Goal: Task Accomplishment & Management: Manage account settings

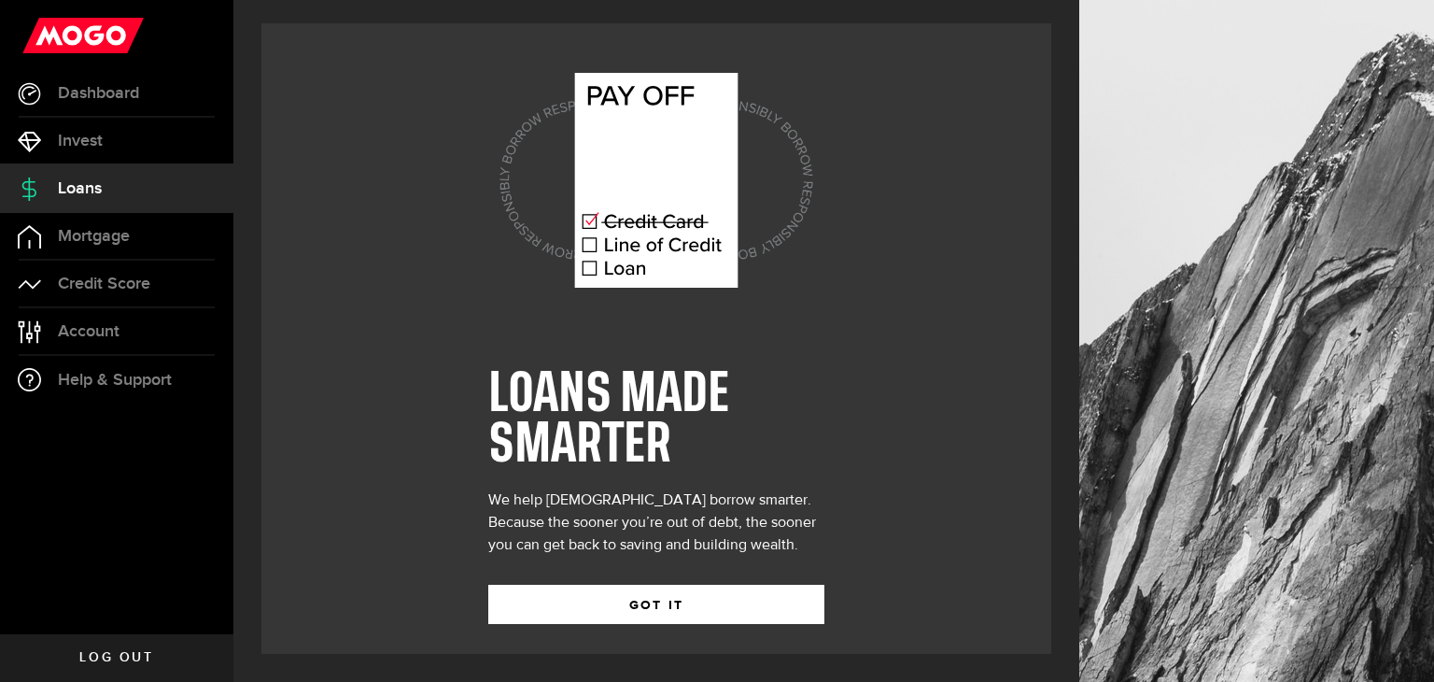
click at [79, 135] on span "Invest" at bounding box center [80, 141] width 45 height 17
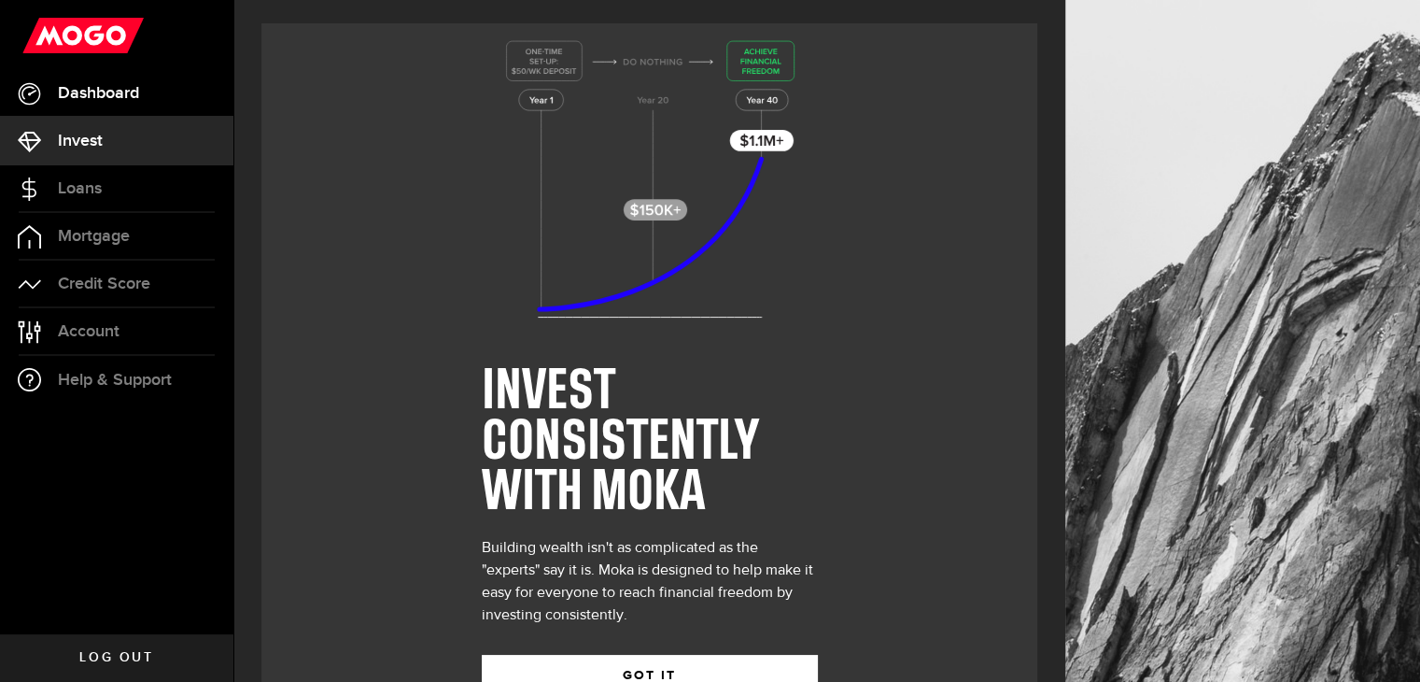
click at [97, 96] on span "Dashboard" at bounding box center [98, 93] width 81 height 17
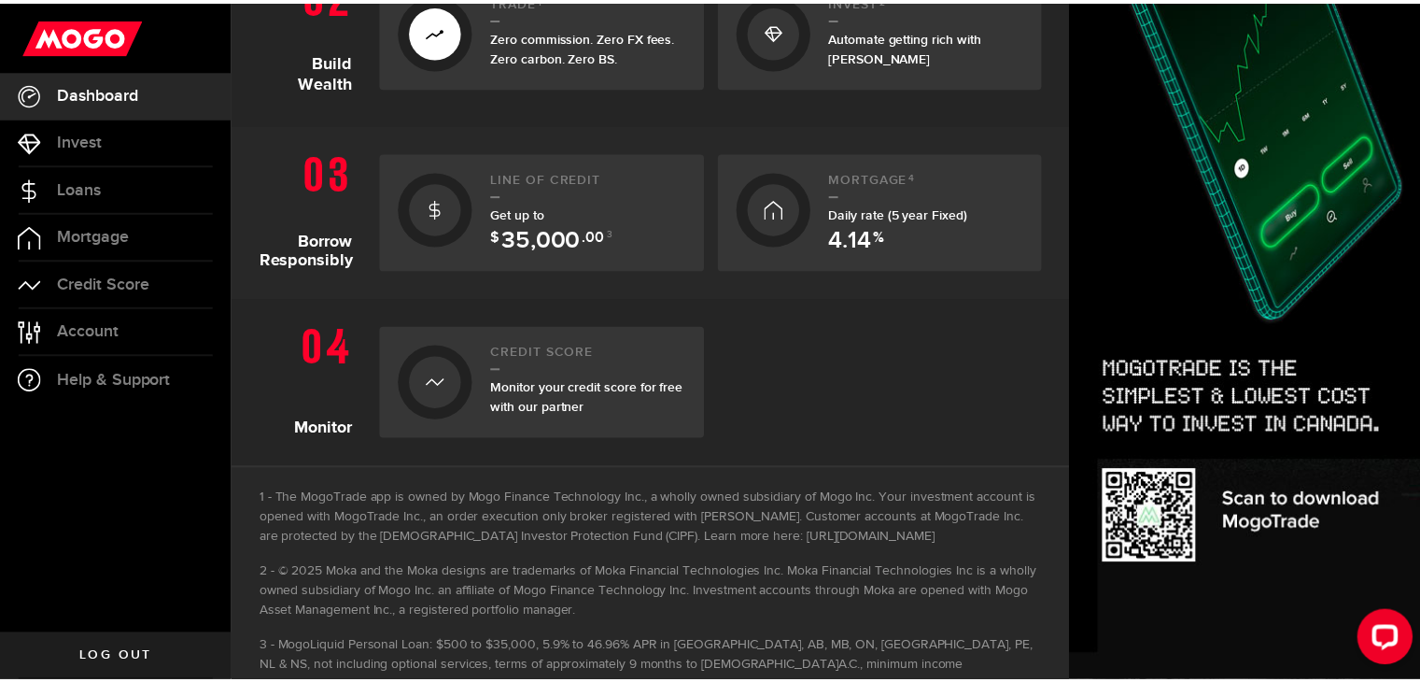
scroll to position [767, 0]
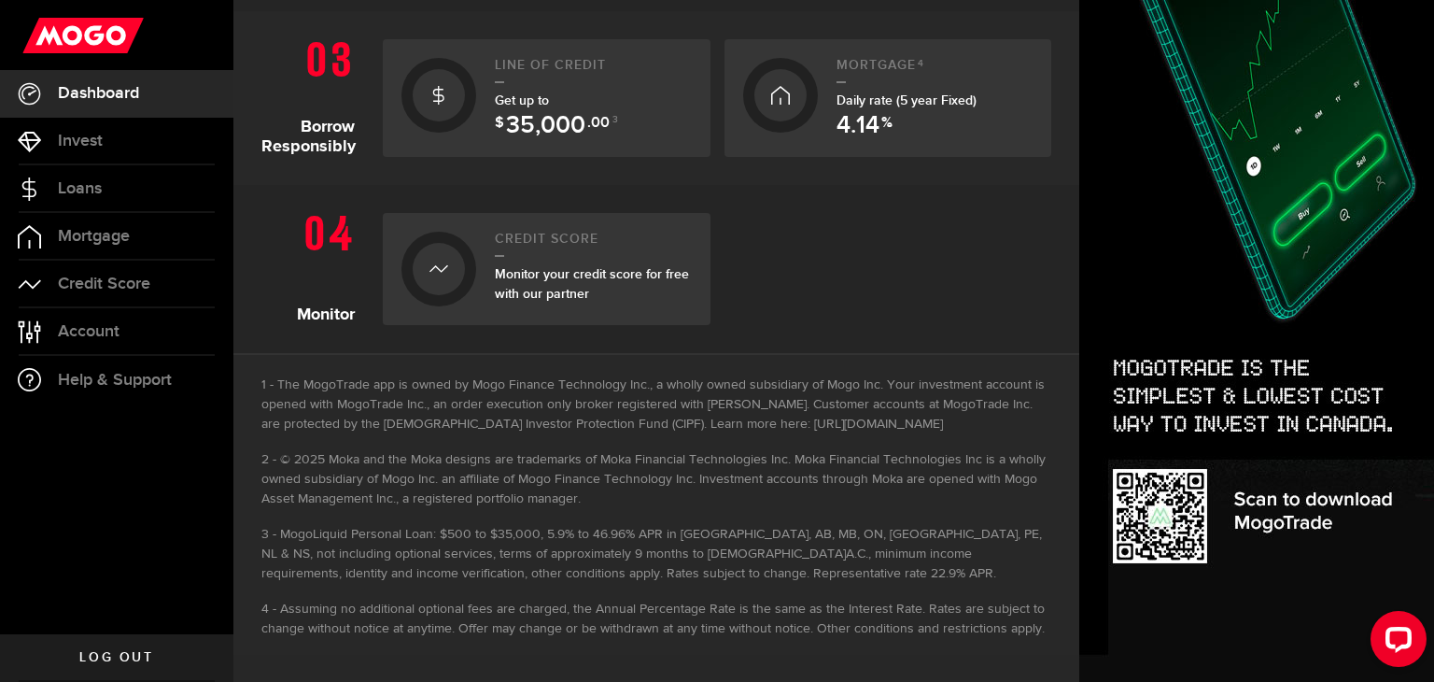
click at [556, 260] on div "Credit Score Monitor your credit score for free with our partner" at bounding box center [593, 269] width 197 height 75
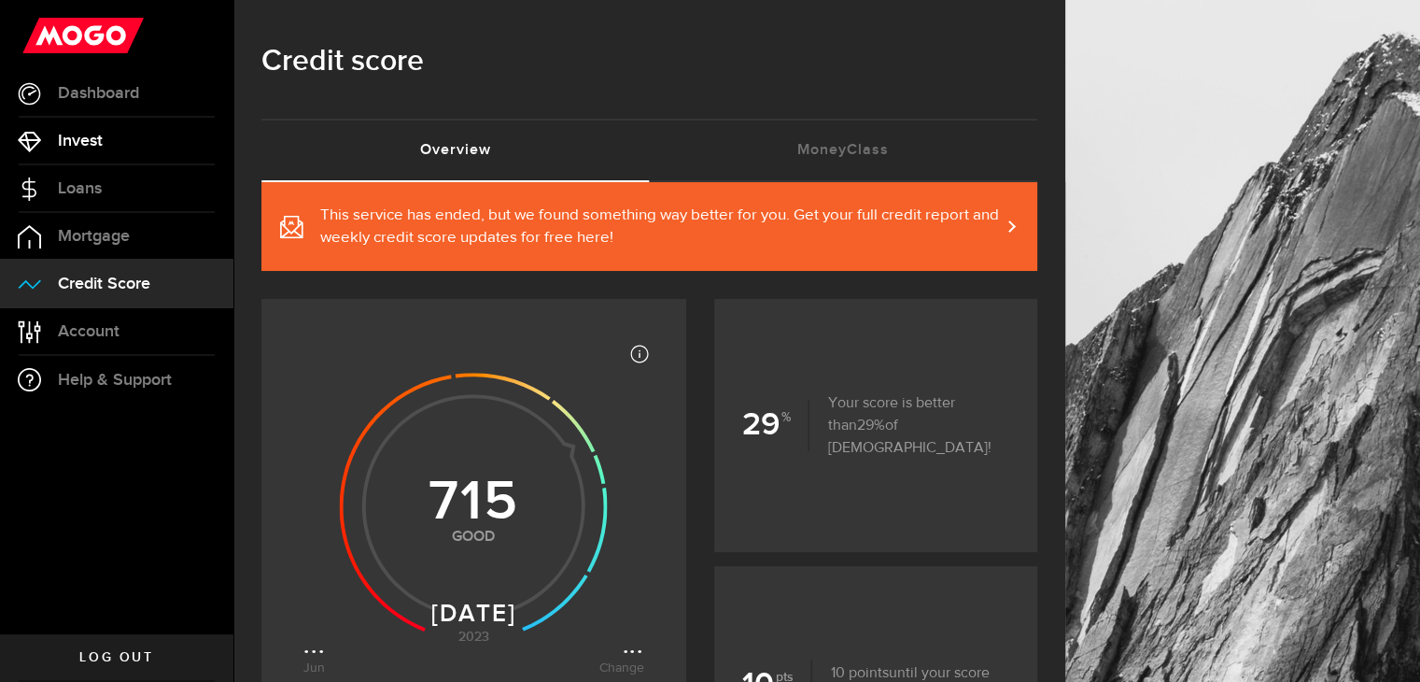
click at [91, 137] on span "Invest" at bounding box center [80, 141] width 45 height 17
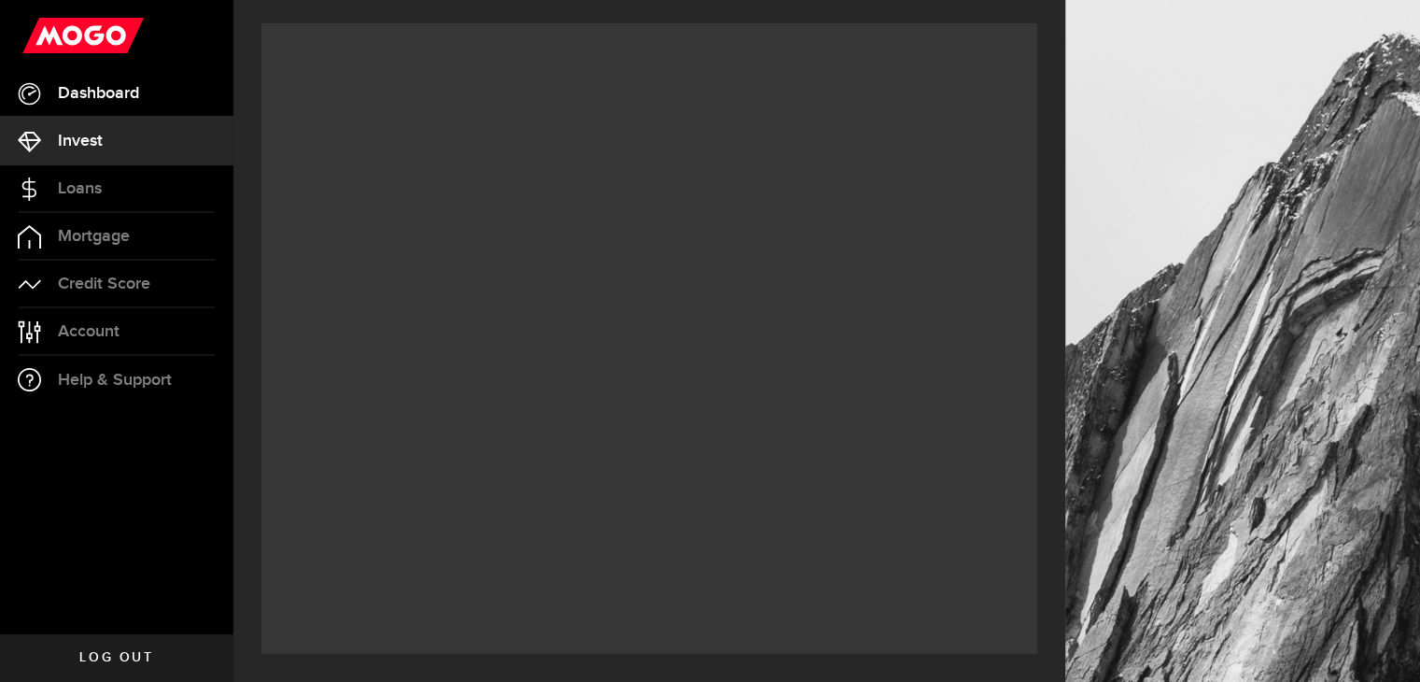
click at [100, 87] on span "Dashboard" at bounding box center [98, 93] width 81 height 17
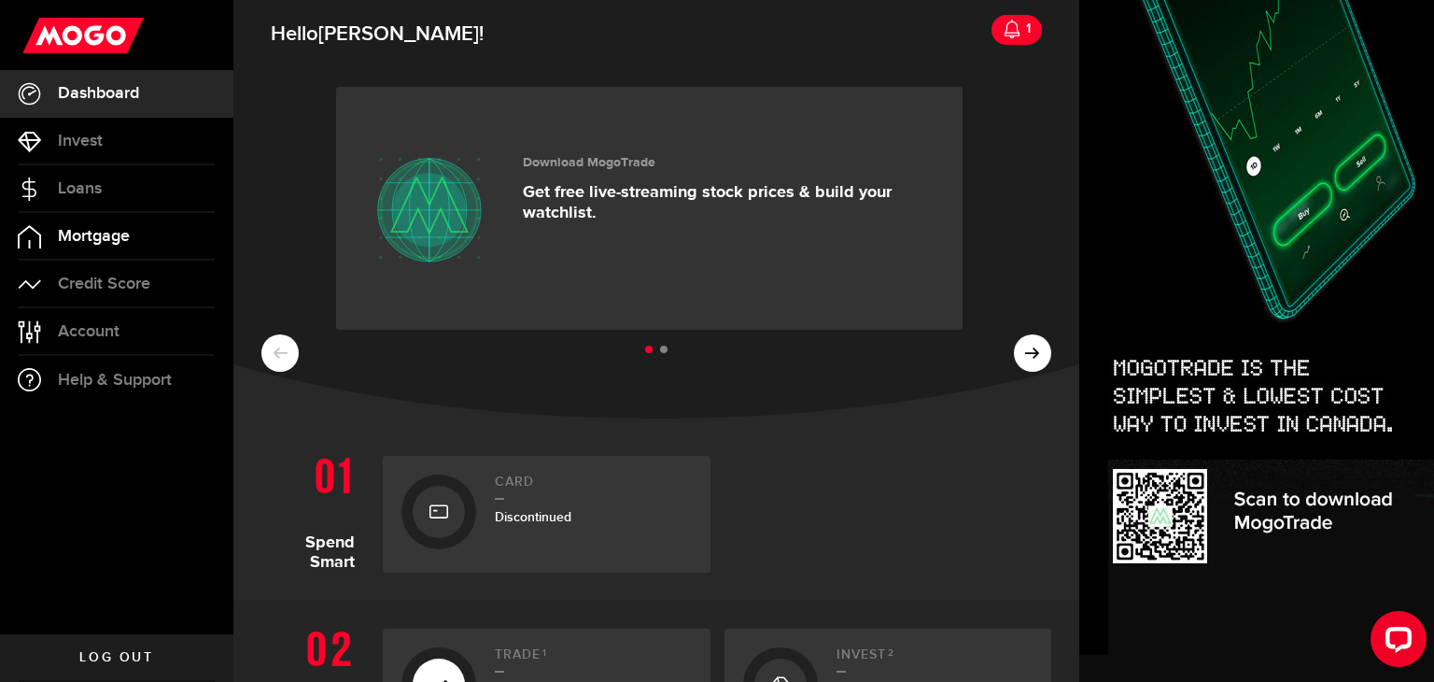
click at [82, 237] on span "Mortgage" at bounding box center [94, 236] width 72 height 17
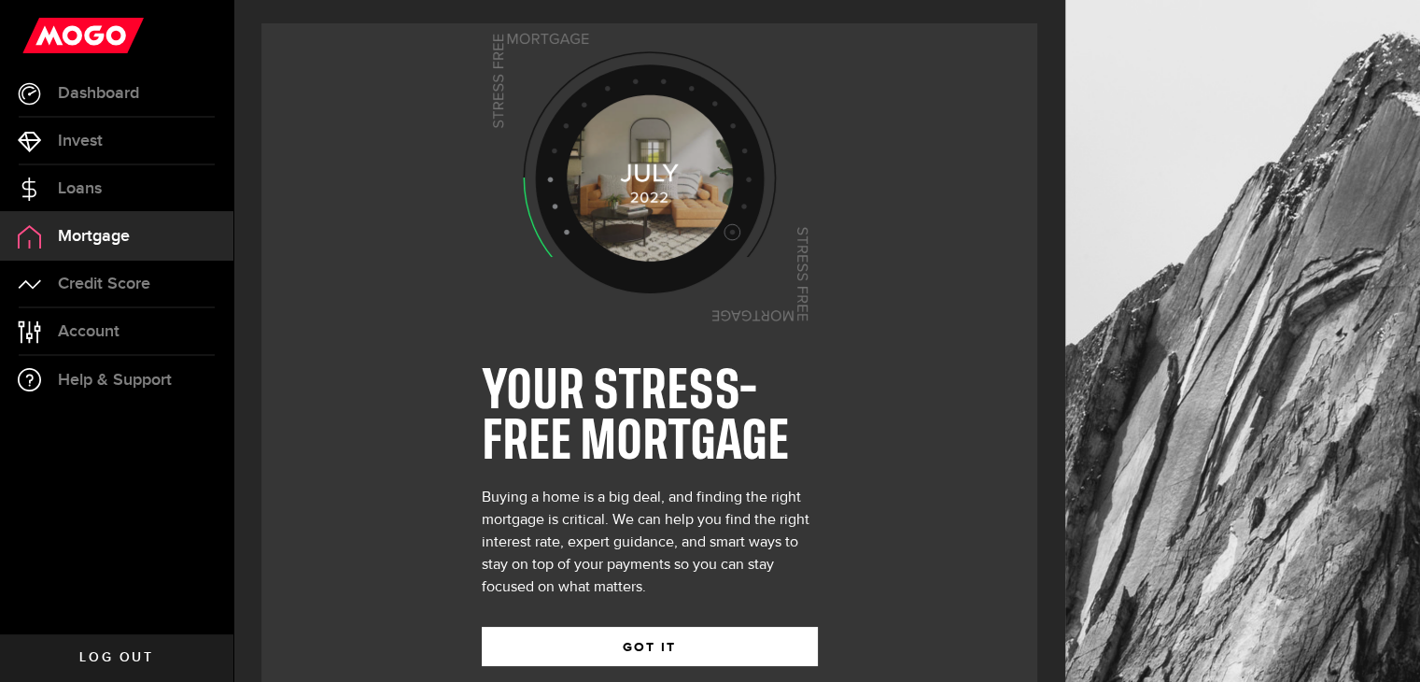
scroll to position [38, 0]
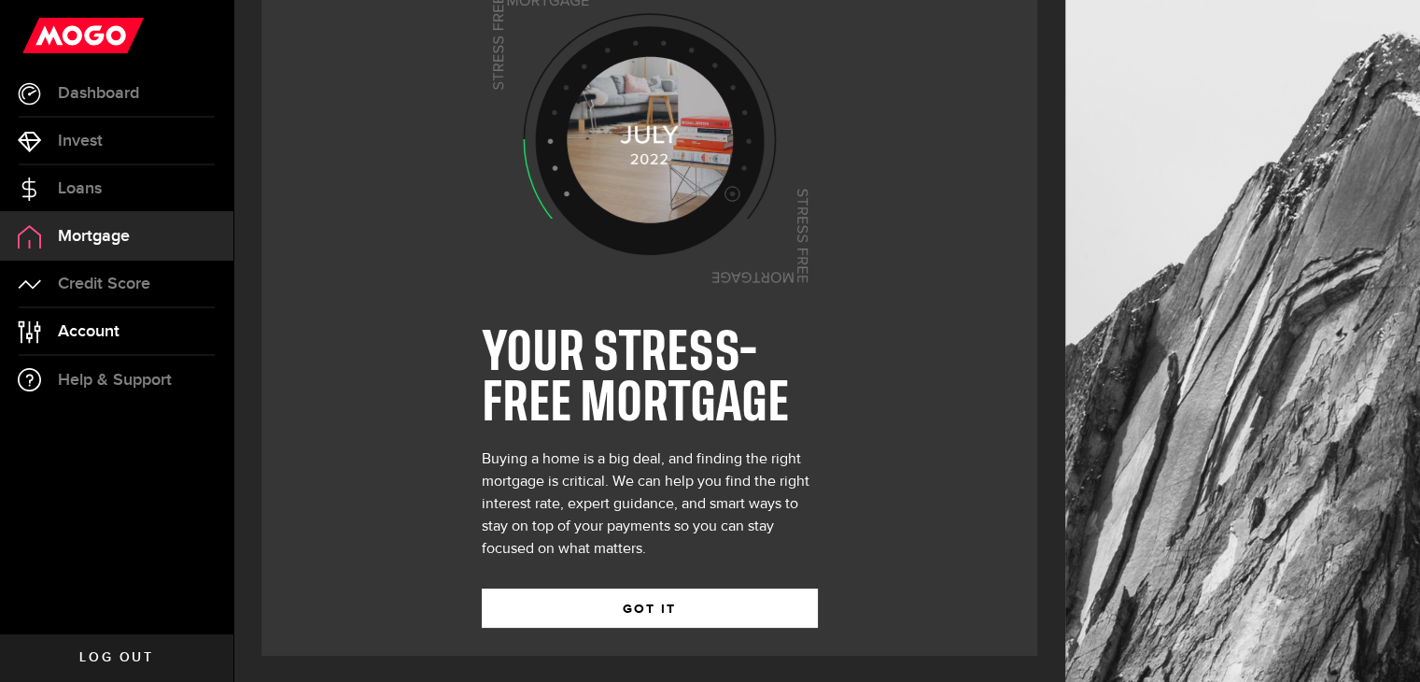
click at [109, 330] on span "Account" at bounding box center [89, 331] width 62 height 17
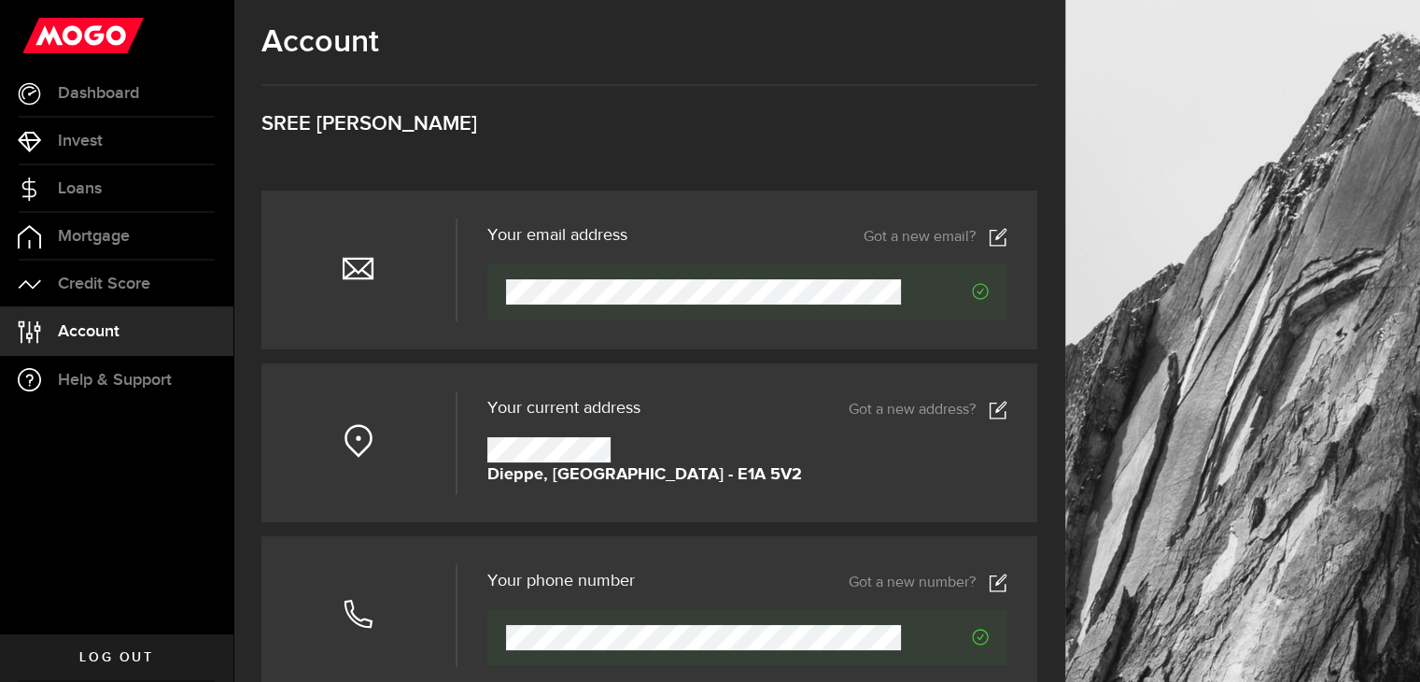
click at [148, 656] on span "Log out" at bounding box center [116, 657] width 74 height 13
